Goal: Communication & Community: Ask a question

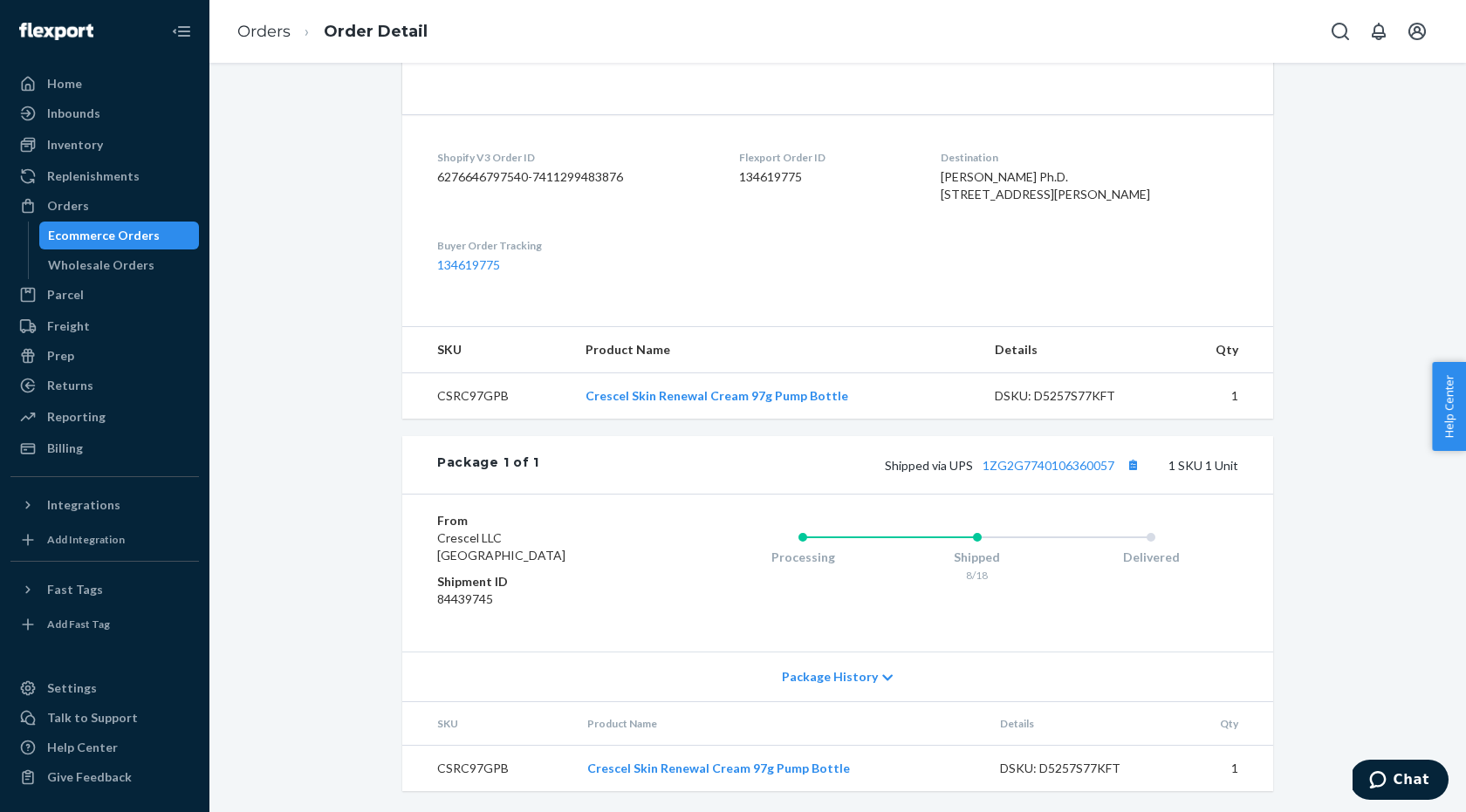
scroll to position [1059, 0]
drag, startPoint x: 830, startPoint y: 141, endPoint x: 751, endPoint y: 141, distance: 79.0
click at [751, 141] on dl "Shopify V3 Order ID 6276646797540-7411299483876 Flexport Order ID 134619775 Des…" at bounding box center [838, 211] width 871 height 194
copy dd "134619775"
click at [1409, 775] on span "Chat" at bounding box center [1410, 779] width 36 height 16
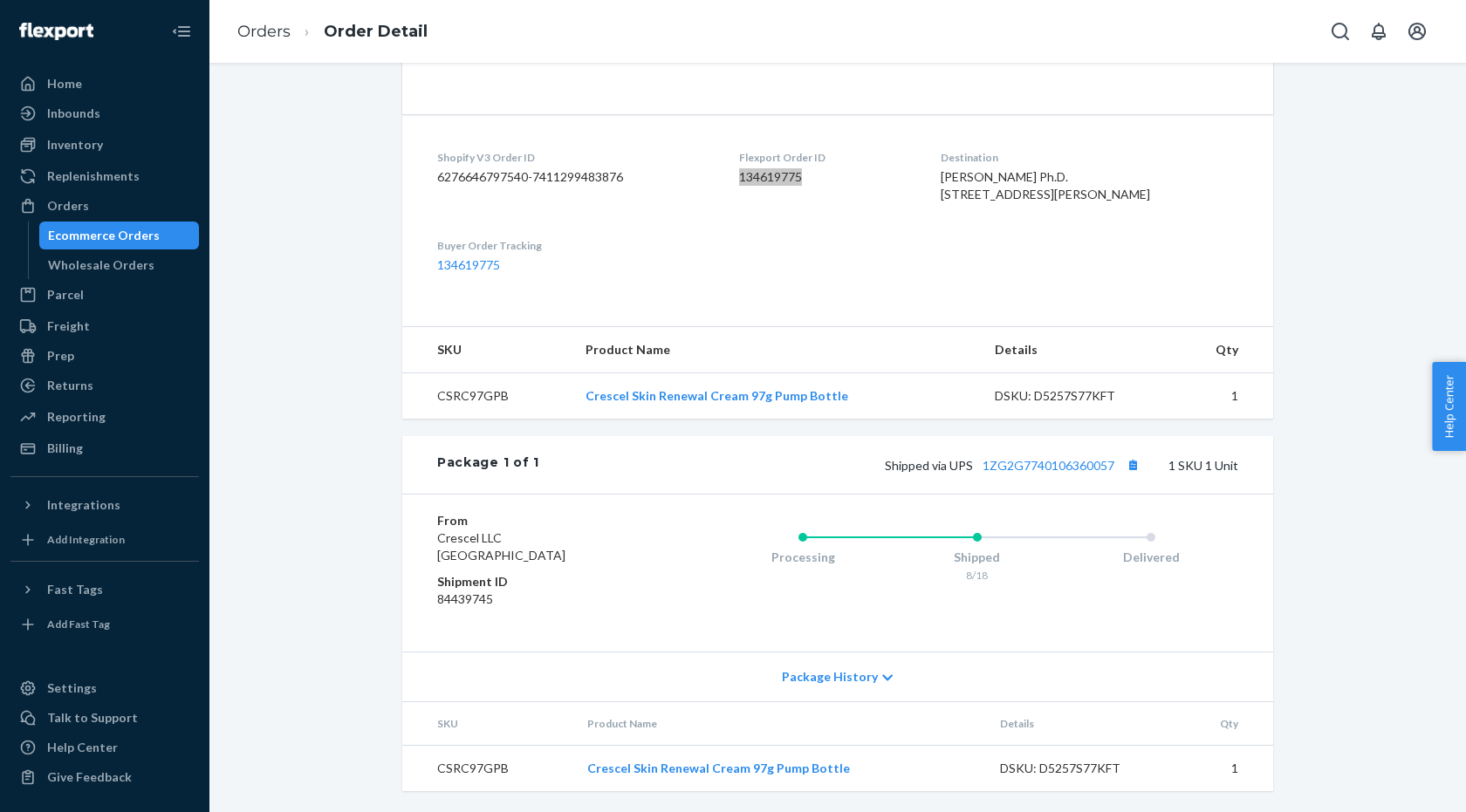
scroll to position [0, 0]
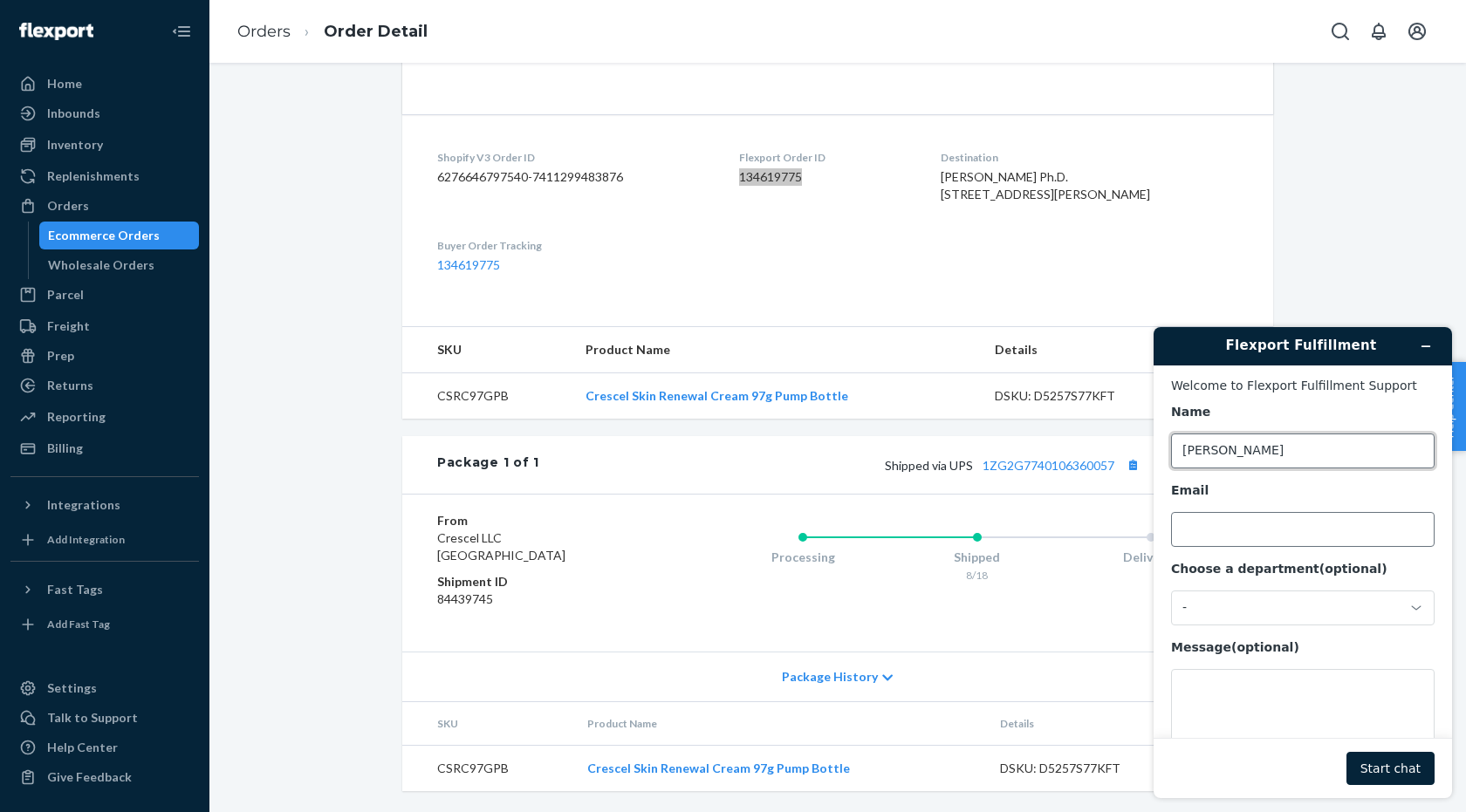
type input "[PERSON_NAME]"
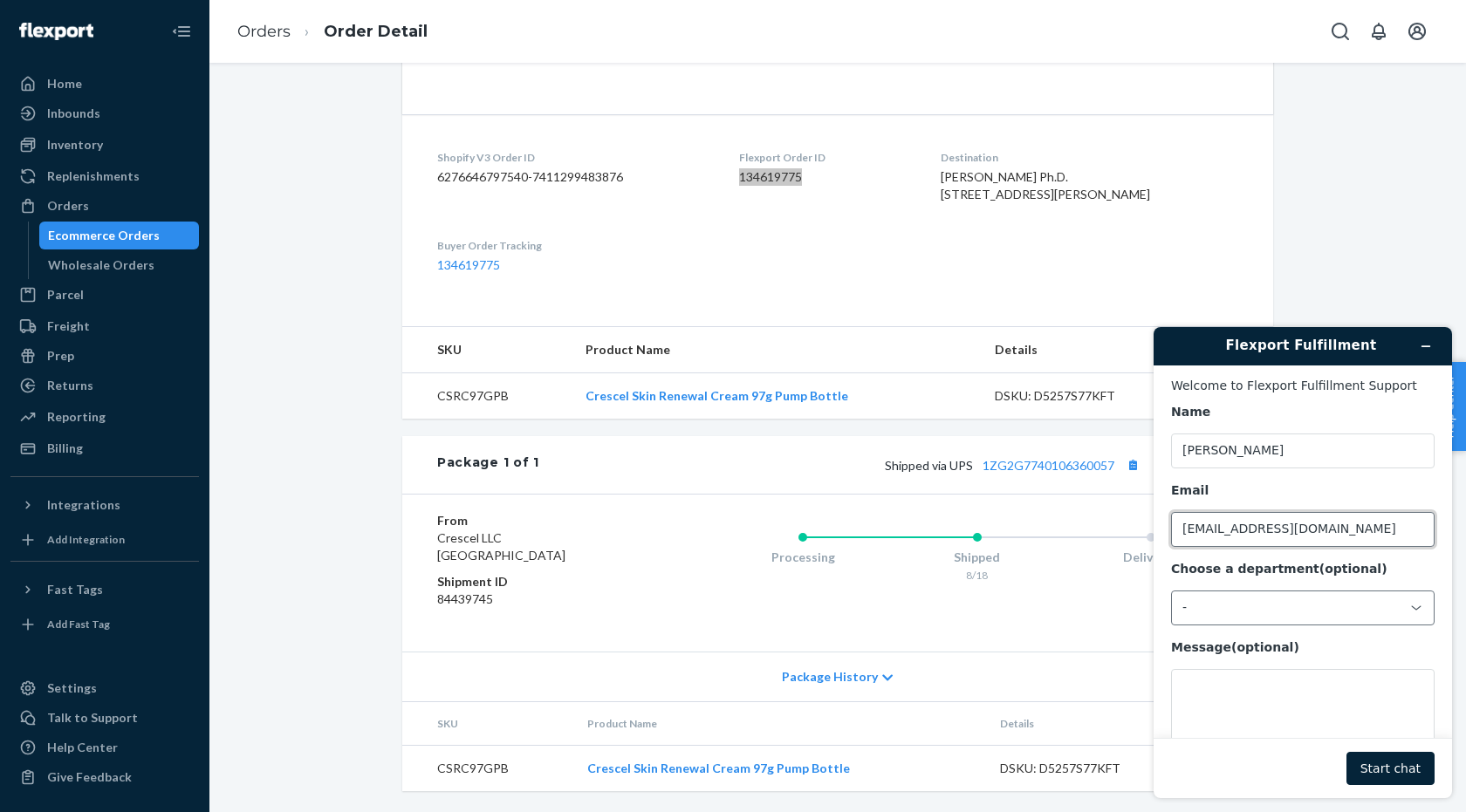
type input "[EMAIL_ADDRESS][DOMAIN_NAME]"
click at [1219, 605] on div "-" at bounding box center [1292, 608] width 220 height 16
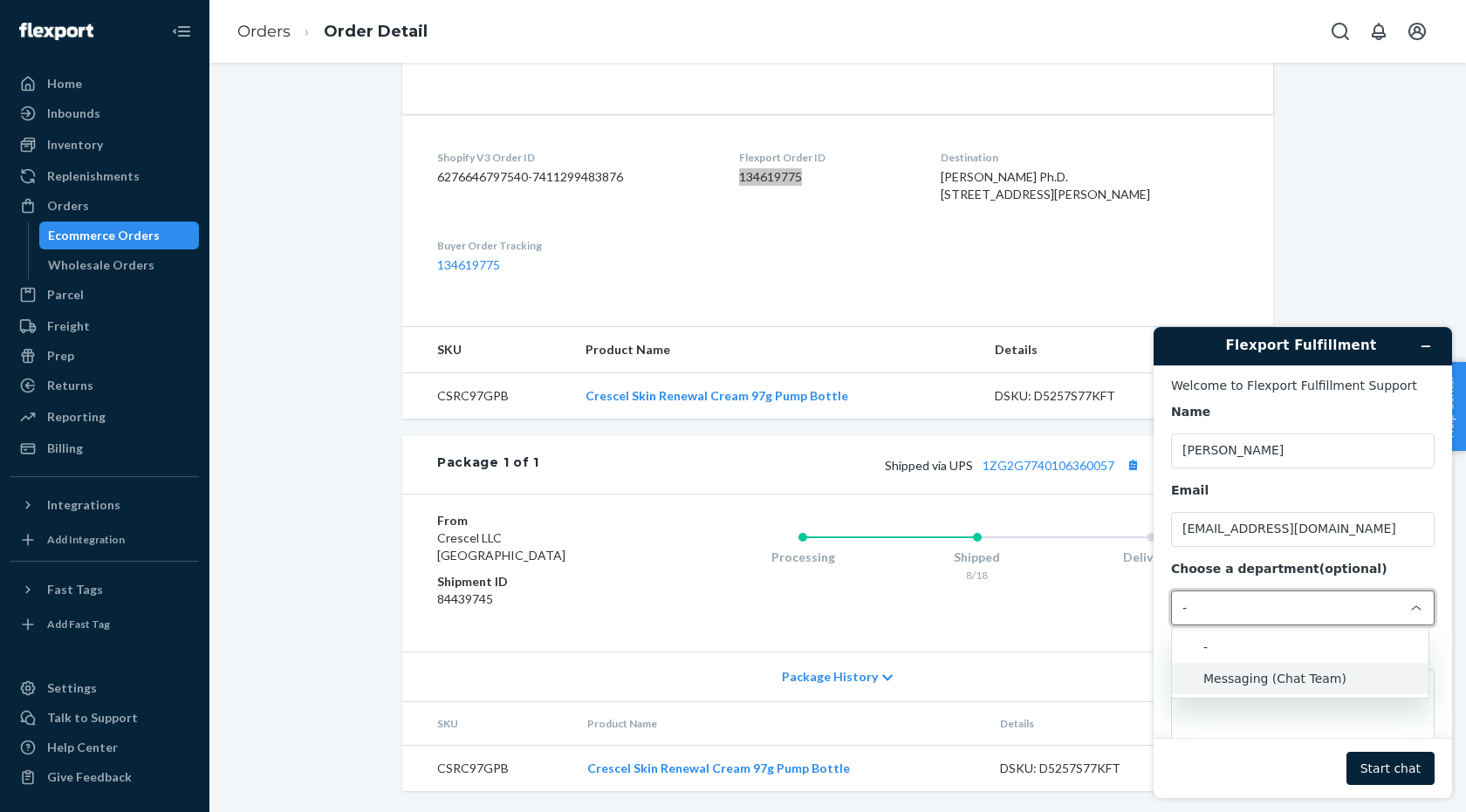
click at [1233, 676] on li "Messaging (Chat Team)" at bounding box center [1300, 678] width 257 height 31
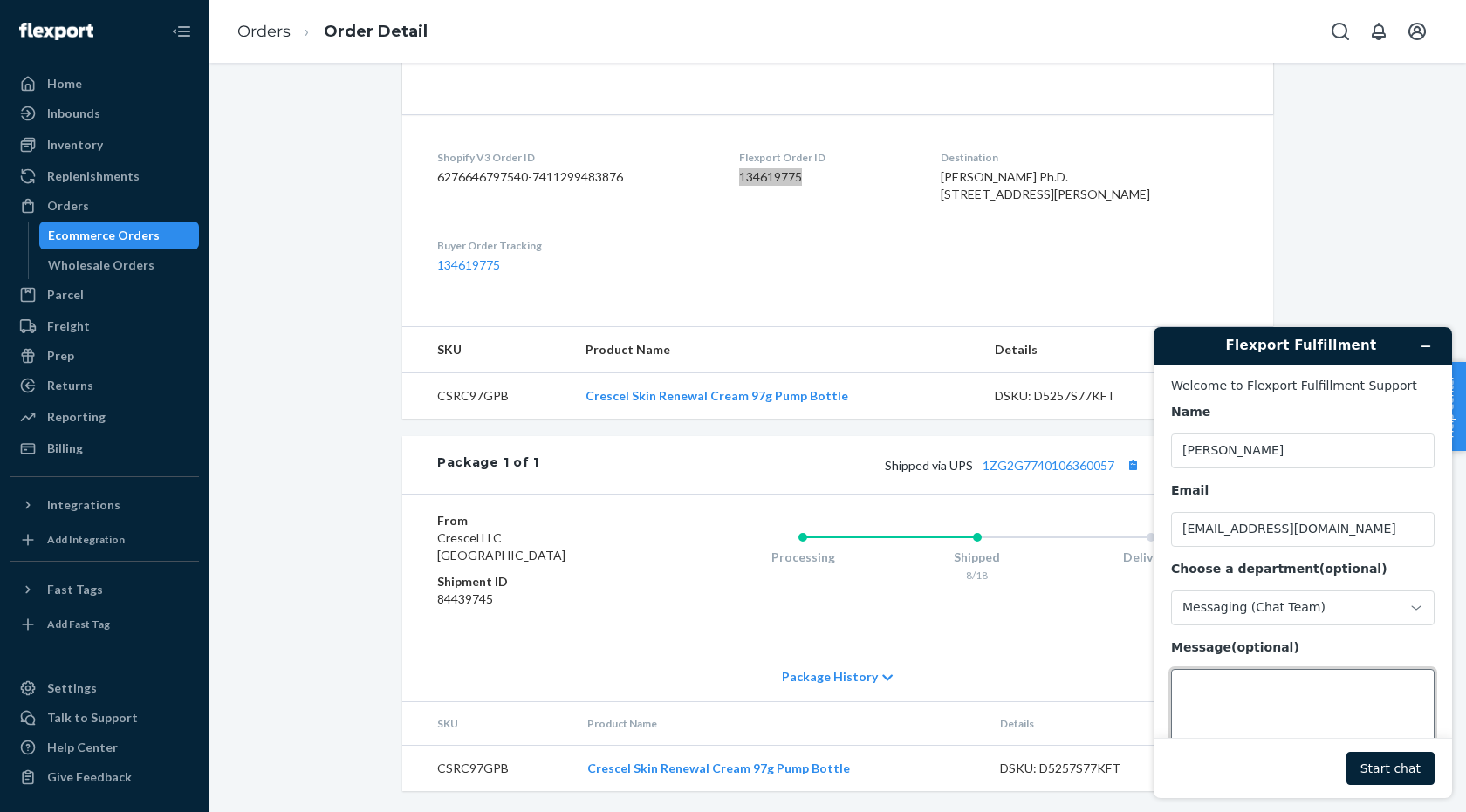
click at [1227, 685] on textarea "Message (optional)" at bounding box center [1303, 717] width 264 height 98
drag, startPoint x: 1334, startPoint y: 700, endPoint x: 1414, endPoint y: 698, distance: 80.0
click at [1414, 698] on textarea "Hello. We had to issue a $21 refund for next day shipping because the carrier f" at bounding box center [1303, 717] width 264 height 98
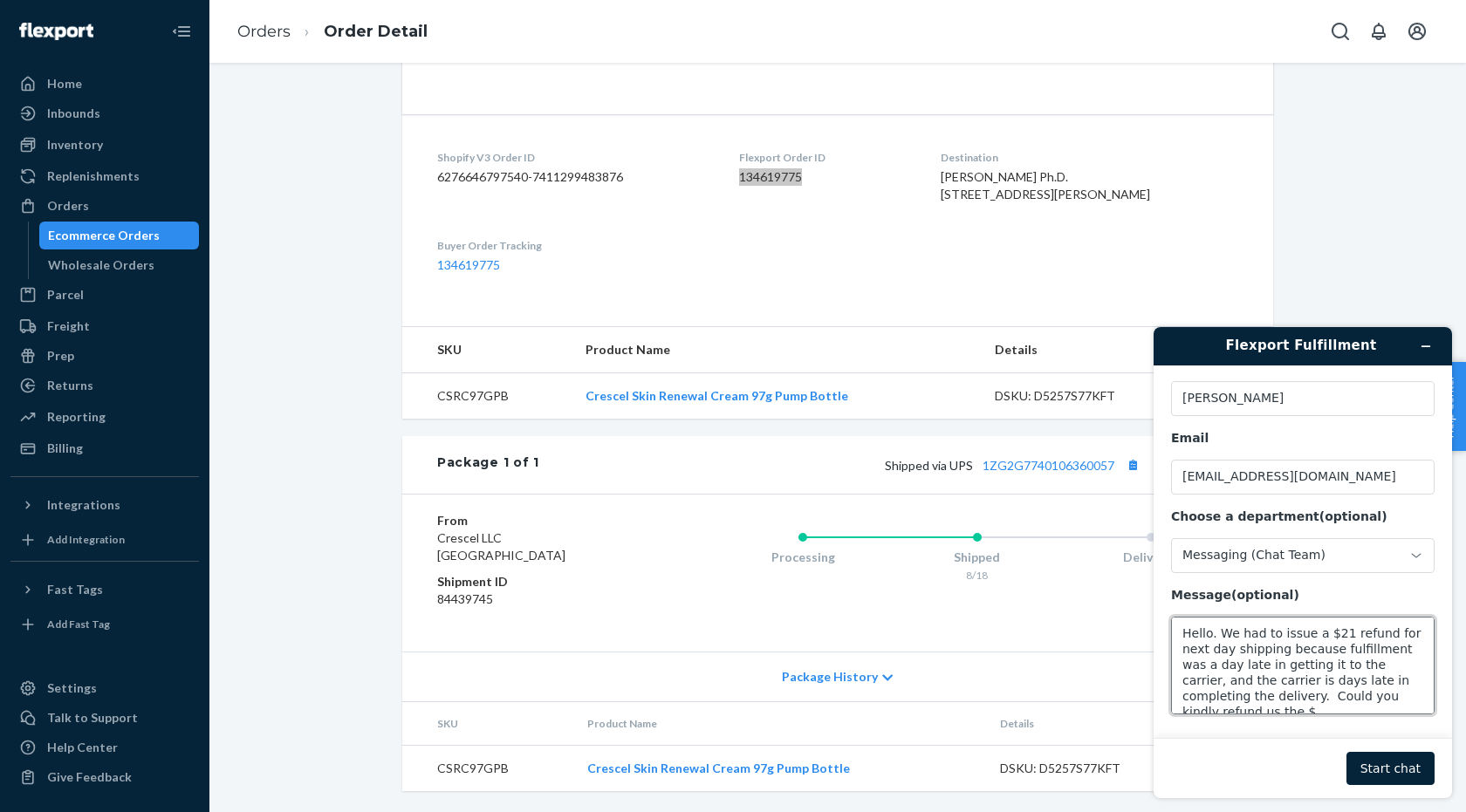
scroll to position [6, 0]
paste textarea "134619775"
click at [1215, 705] on textarea "Hello. We had to issue a $21 refund for next day shipping because fulfillment w…" at bounding box center [1303, 665] width 264 height 98
click at [1390, 701] on textarea "Hello. We had to issue a $21 refund for next day shipping because fulfillment w…" at bounding box center [1303, 665] width 264 height 98
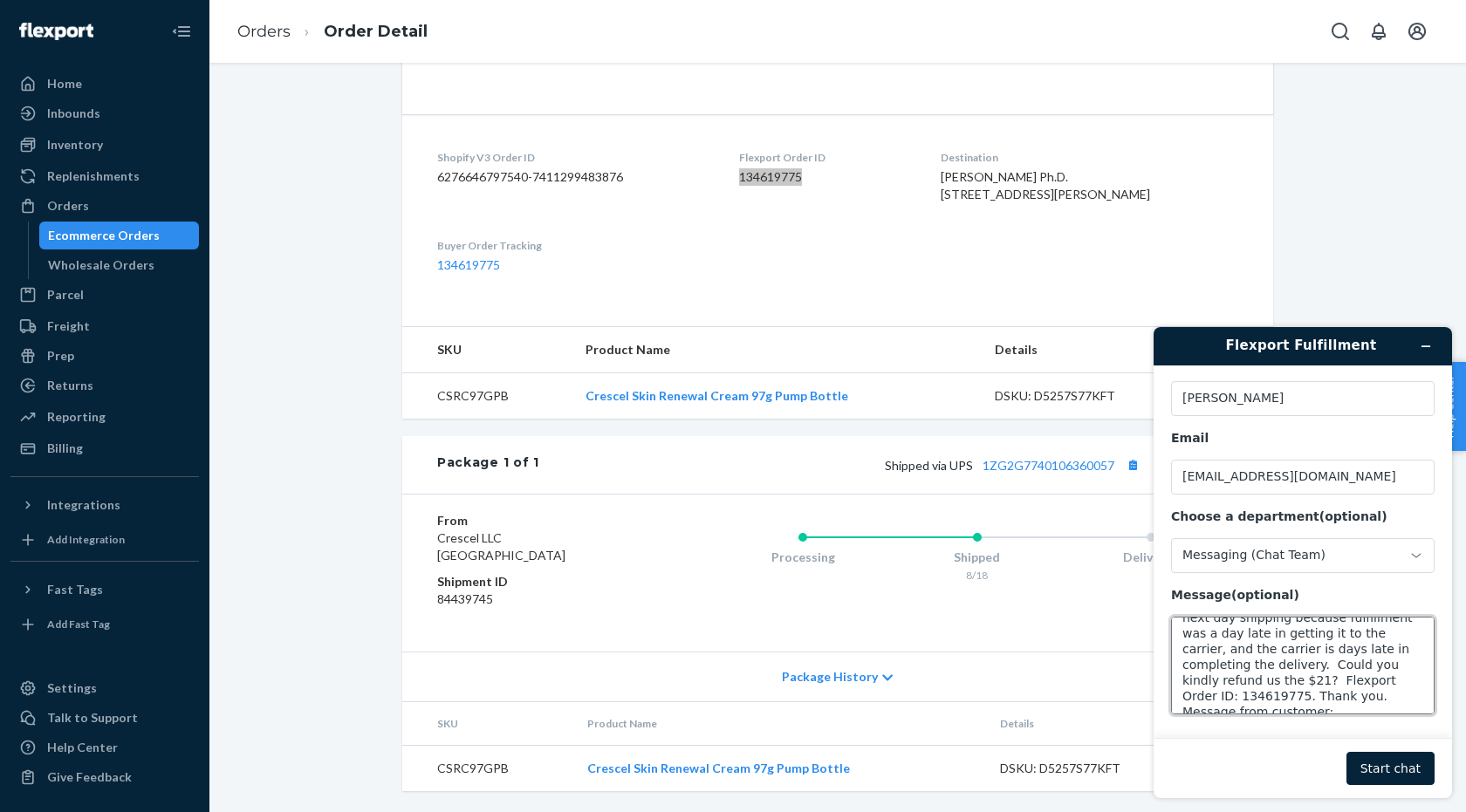
click at [1257, 693] on textarea "Hello. We had to issue a $21 refund for next day shipping because fulfillment w…" at bounding box center [1303, 665] width 264 height 98
click at [1346, 705] on textarea "Hello. We had to issue a $21 refund for next day shipping because fulfillment w…" at bounding box center [1303, 665] width 264 height 98
paste textarea "Hello, I ordered a bottle of Cresel [DATE][DATE]. I paid $21 for one day shippi…"
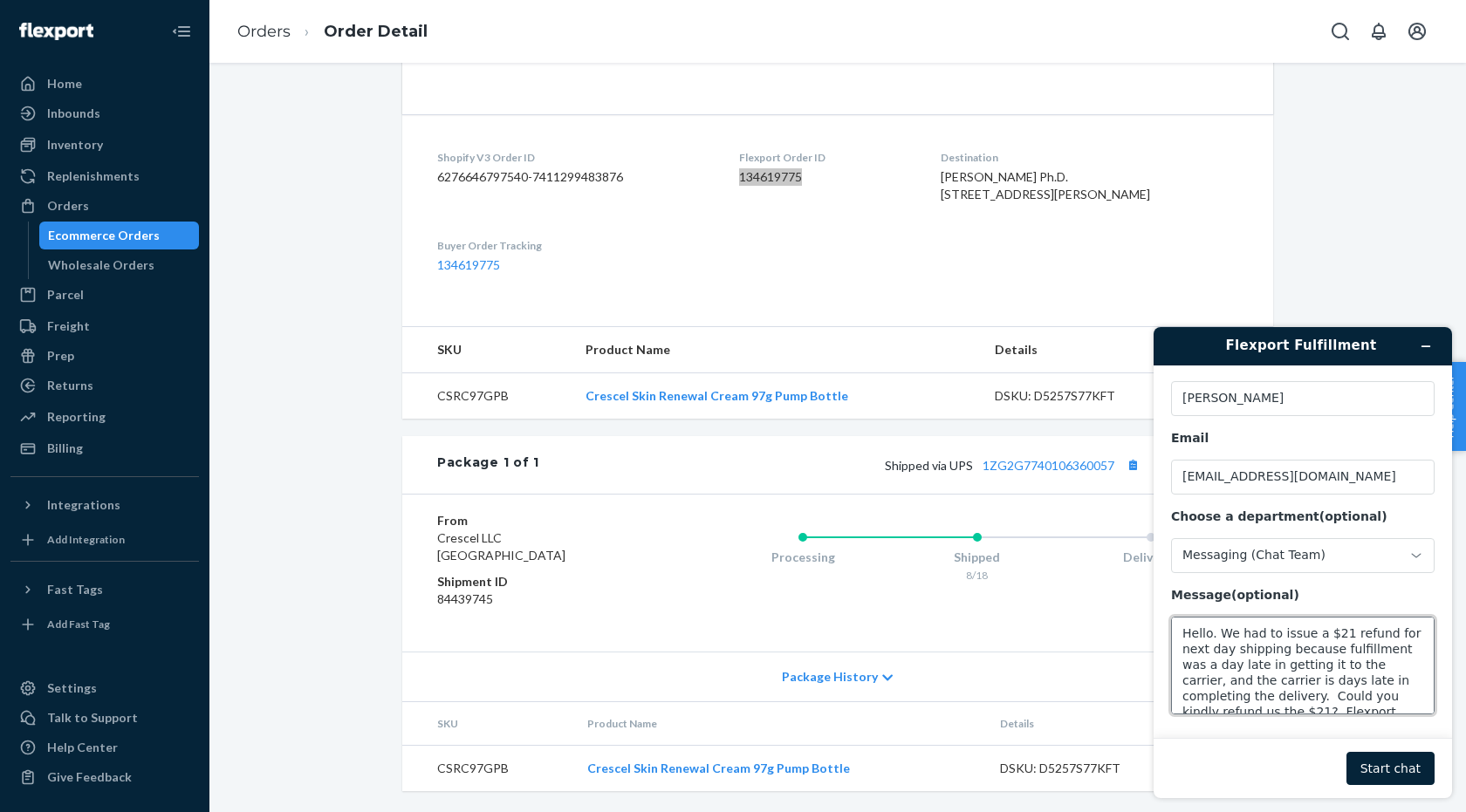
drag, startPoint x: 1258, startPoint y: 677, endPoint x: 1244, endPoint y: 679, distance: 14.1
click at [1244, 679] on textarea "Hello. We had to issue a $21 refund for next day shipping because fulfillment w…" at bounding box center [1303, 665] width 264 height 98
type textarea "Hello. We had to issue a $21 refund for next day shipping because fulfillment w…"
click at [1381, 766] on button "Start chat" at bounding box center [1390, 768] width 89 height 33
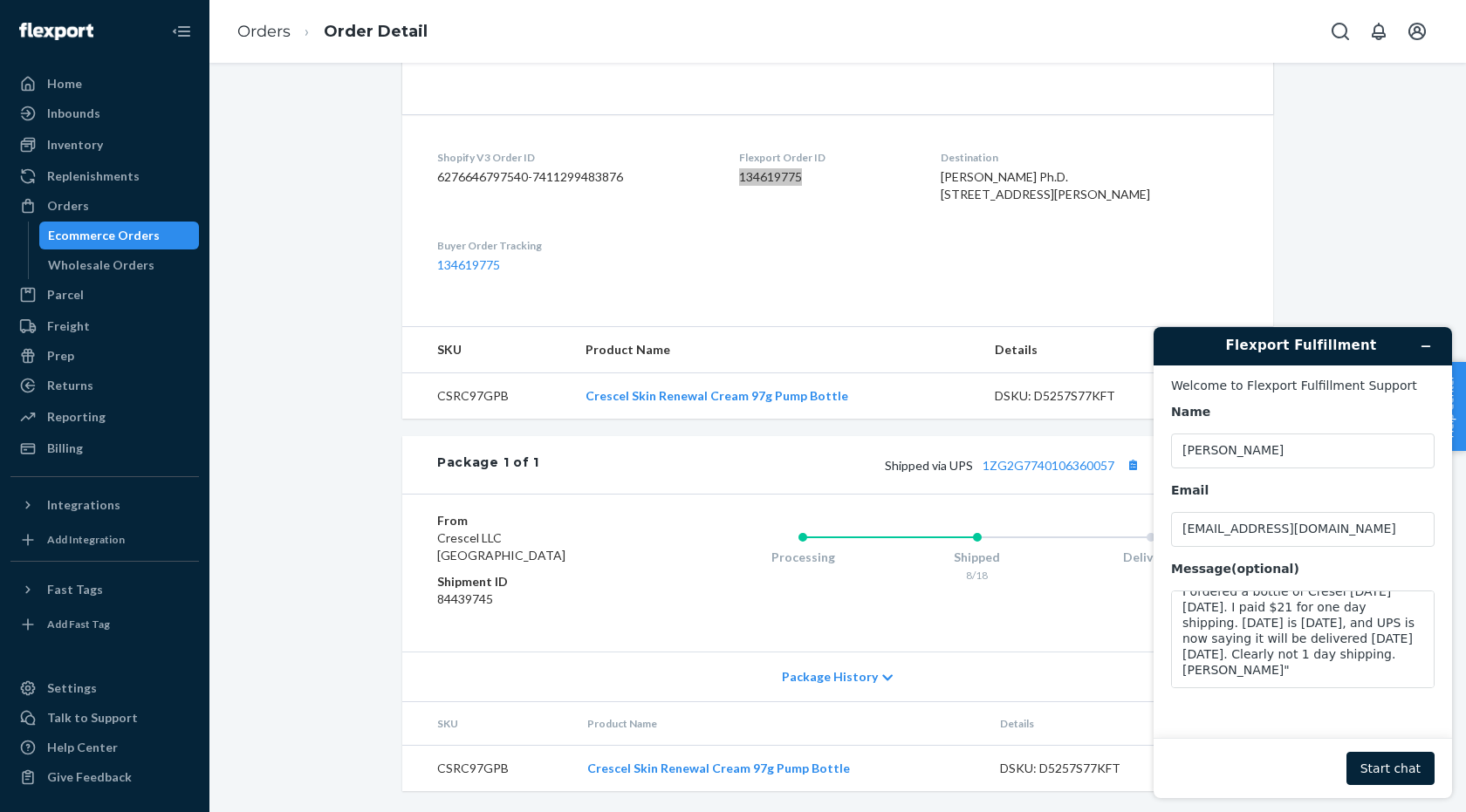
scroll to position [141, 0]
click at [1383, 768] on button "Start chat" at bounding box center [1390, 768] width 89 height 33
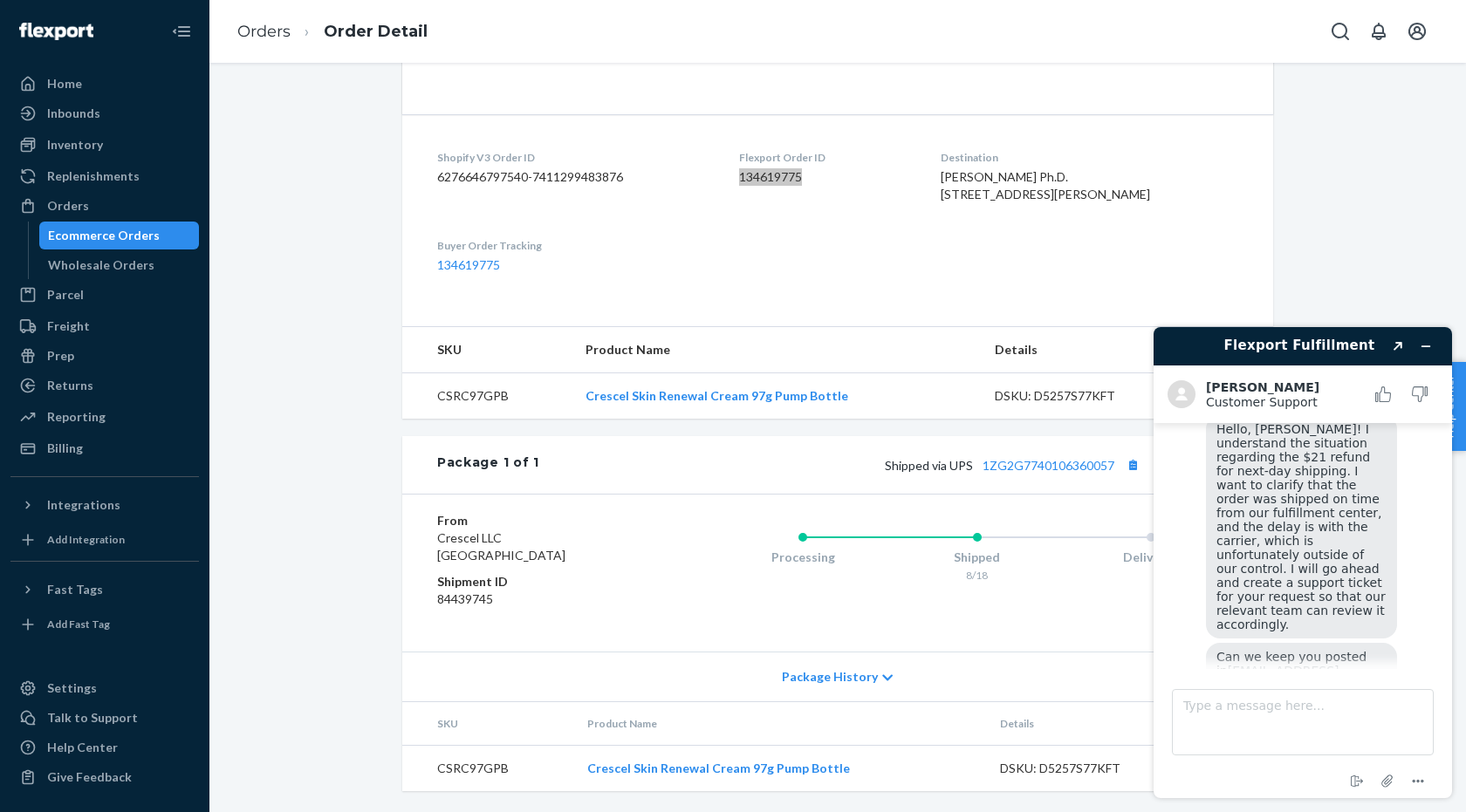
scroll to position [476, 0]
click at [1257, 719] on textarea "Type a message here..." at bounding box center [1303, 722] width 262 height 67
drag, startPoint x: 1372, startPoint y: 707, endPoint x: 1186, endPoint y: 702, distance: 186.1
click at [1186, 702] on textarea "What date was it shipped?" at bounding box center [1303, 722] width 262 height 67
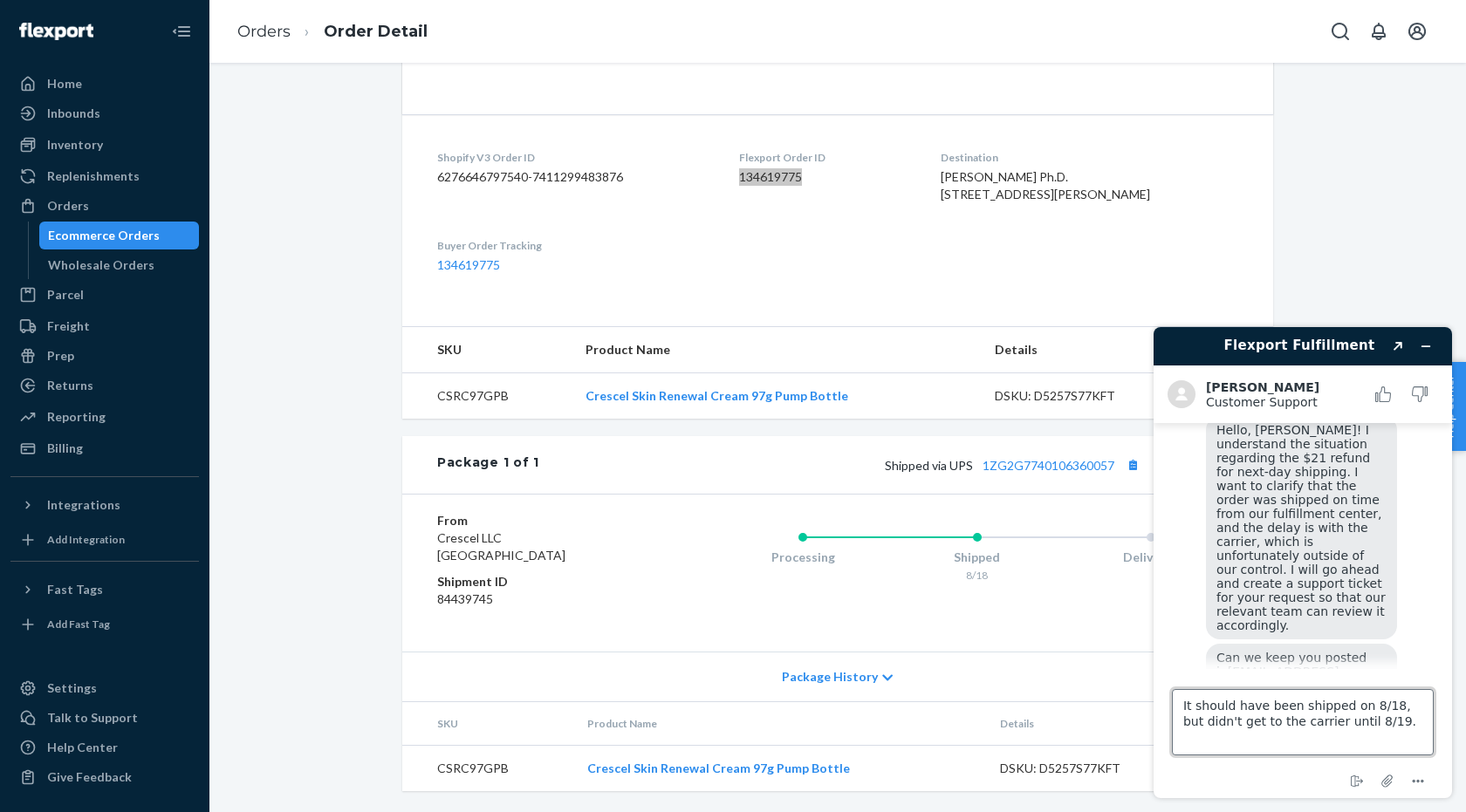
drag, startPoint x: 1389, startPoint y: 724, endPoint x: 1386, endPoint y: 705, distance: 19.2
click at [1387, 706] on textarea "It should have been shipped on 8/18, but didn't get to the carrier until 8/19." at bounding box center [1303, 722] width 262 height 67
type textarea "It should have been shipped on 8/18."
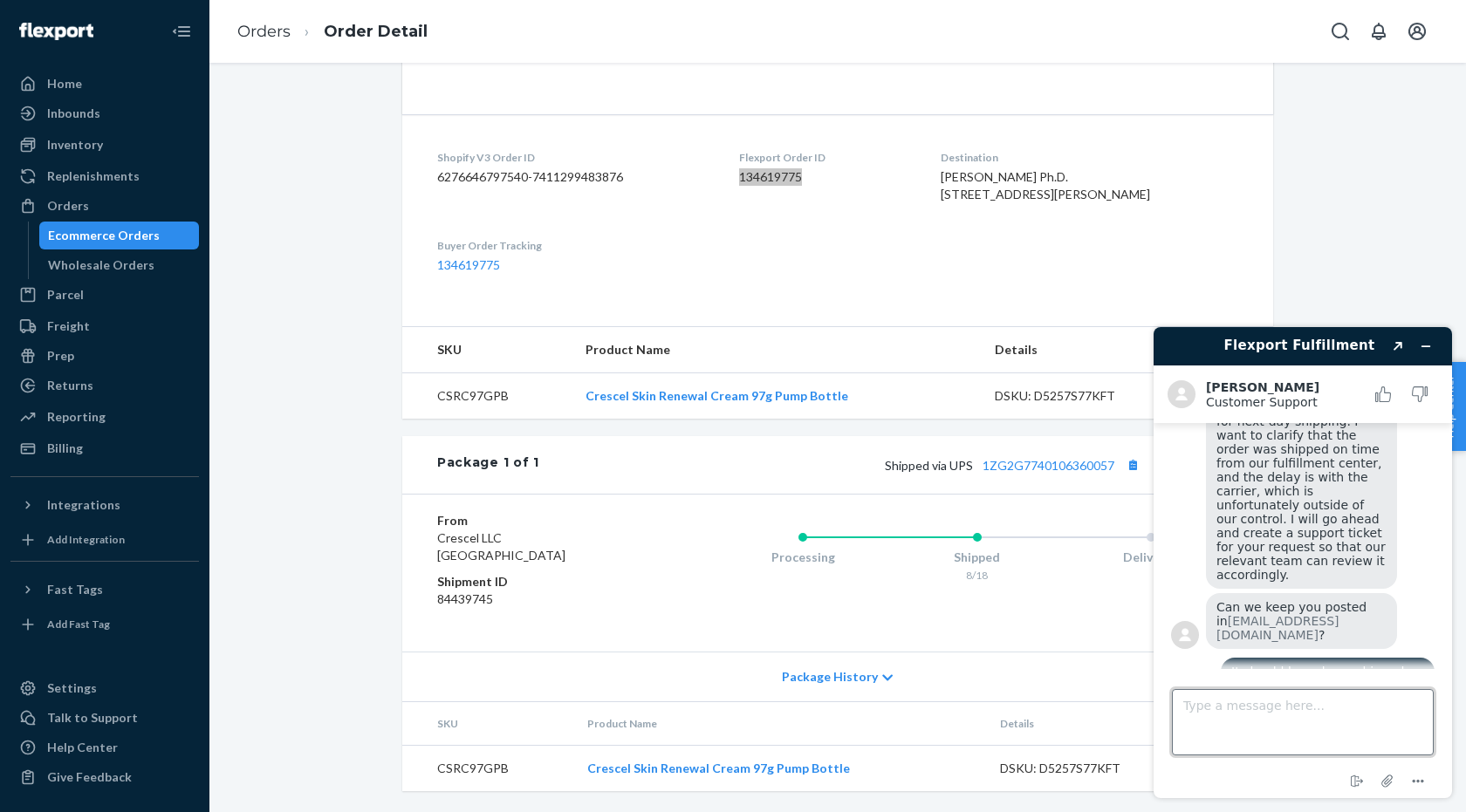
scroll to position [526, 0]
click at [1272, 712] on textarea "Type a message here..." at bounding box center [1303, 722] width 262 height 67
type textarea "T"
type textarea "Does the record show it was shipped on 8/18?"
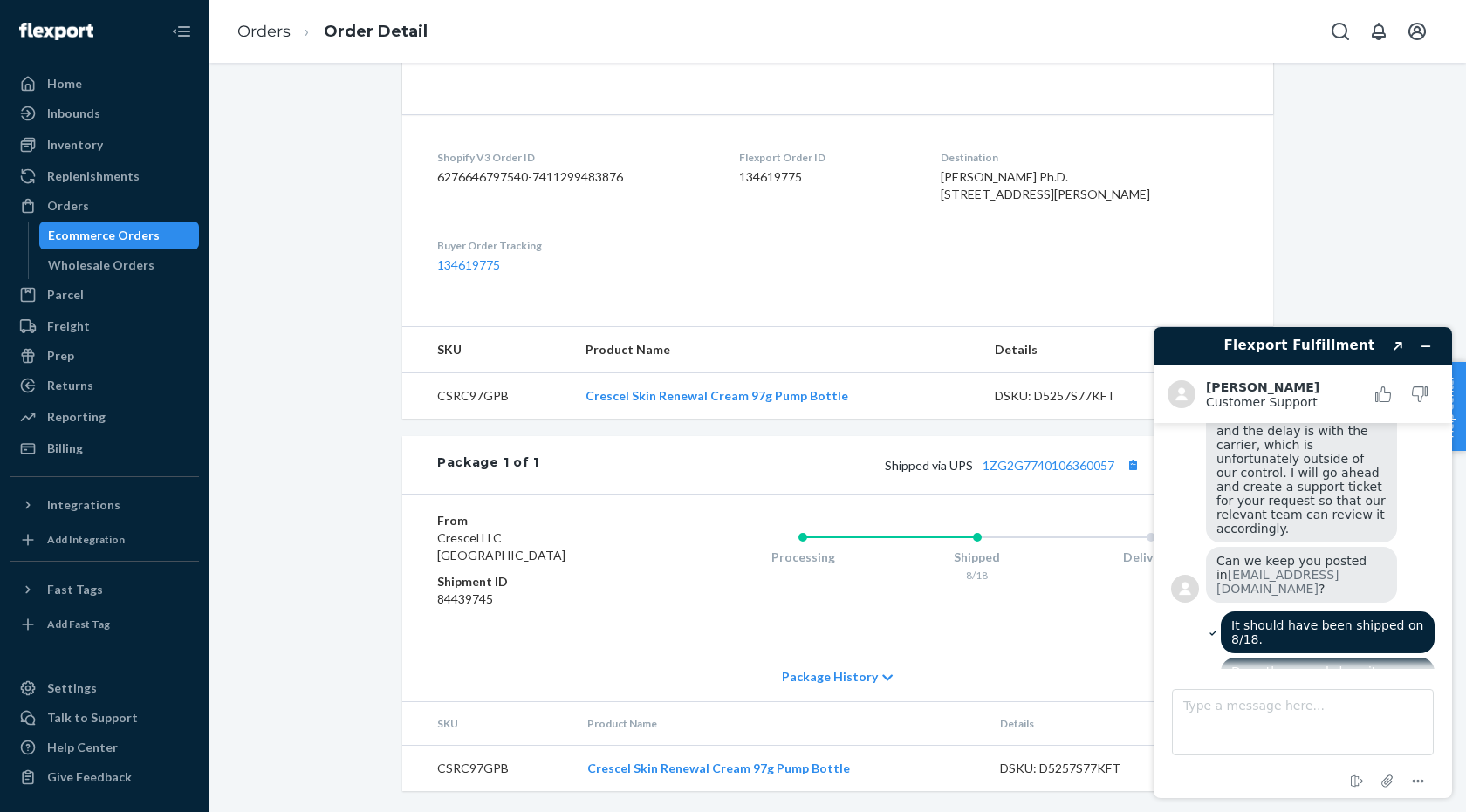
click at [846, 676] on span "Package History" at bounding box center [829, 676] width 96 height 17
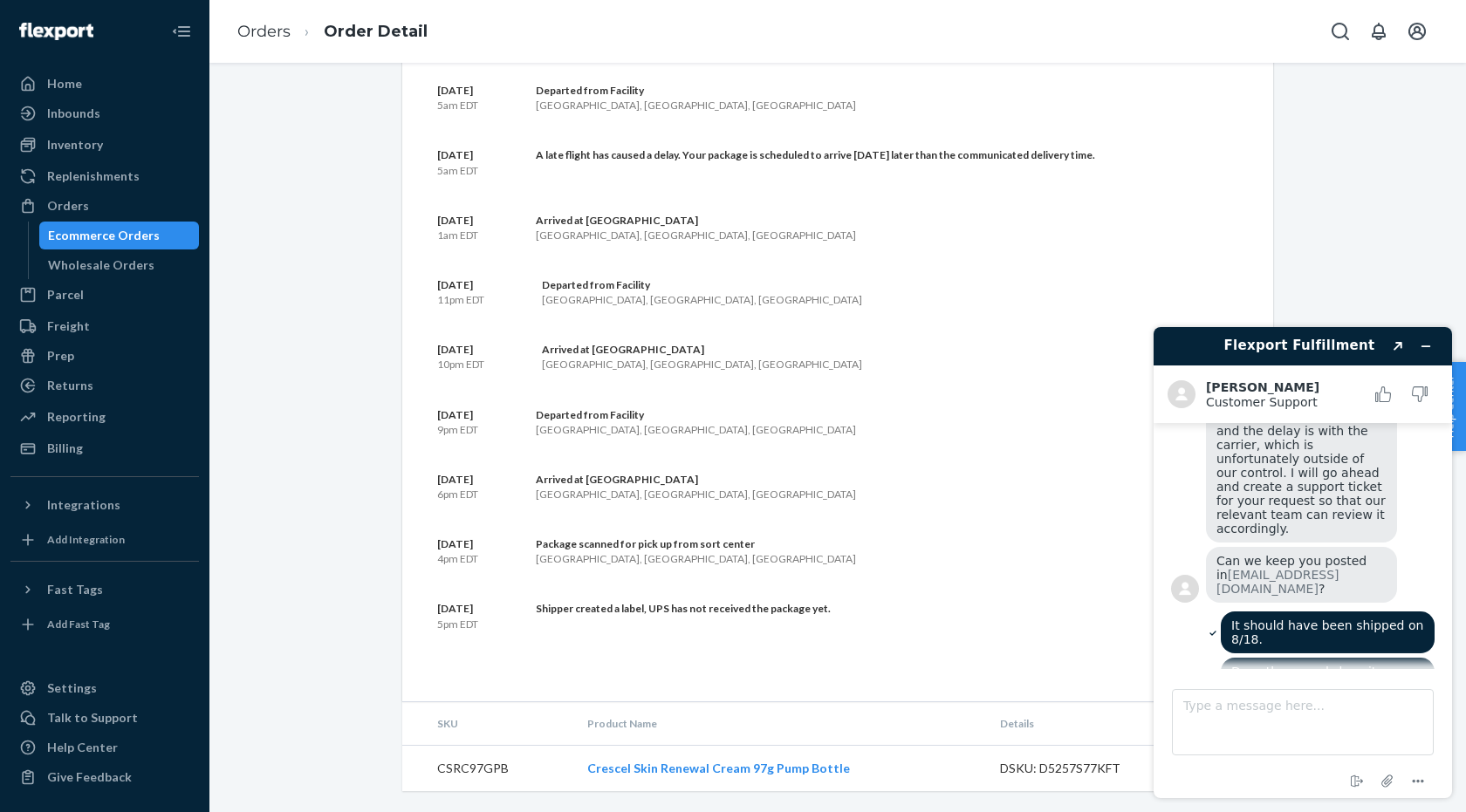
scroll to position [0, 0]
click at [1240, 713] on textarea "Type a message here..." at bounding box center [1303, 722] width 262 height 67
